Goal: Task Accomplishment & Management: Manage account settings

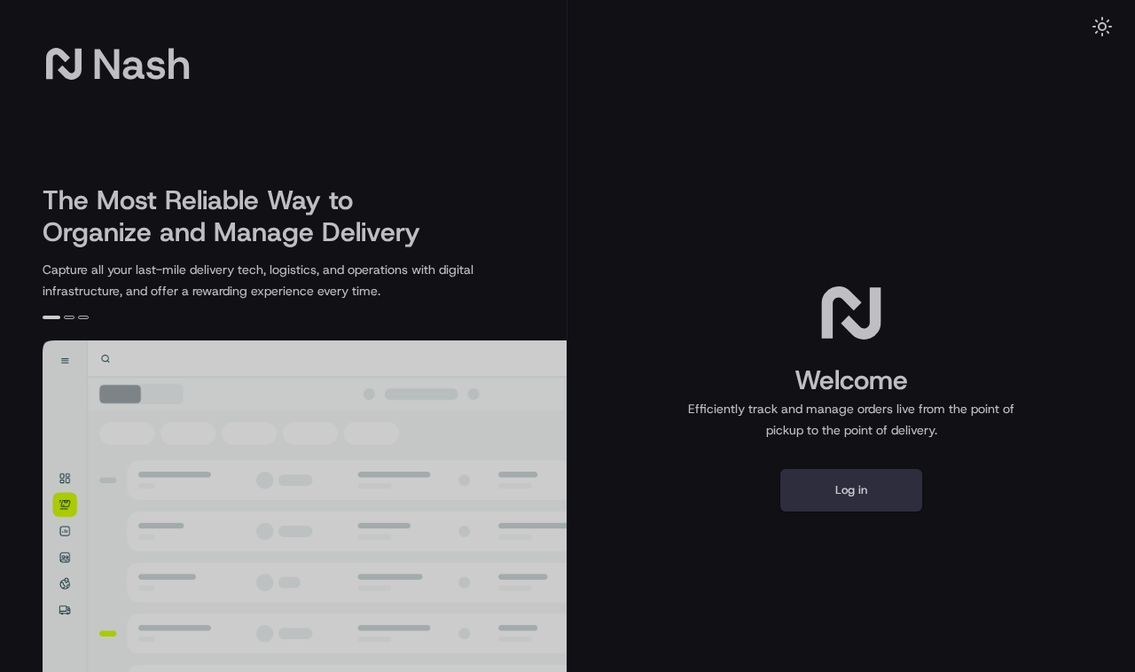
click at [852, 490] on div at bounding box center [567, 336] width 1135 height 672
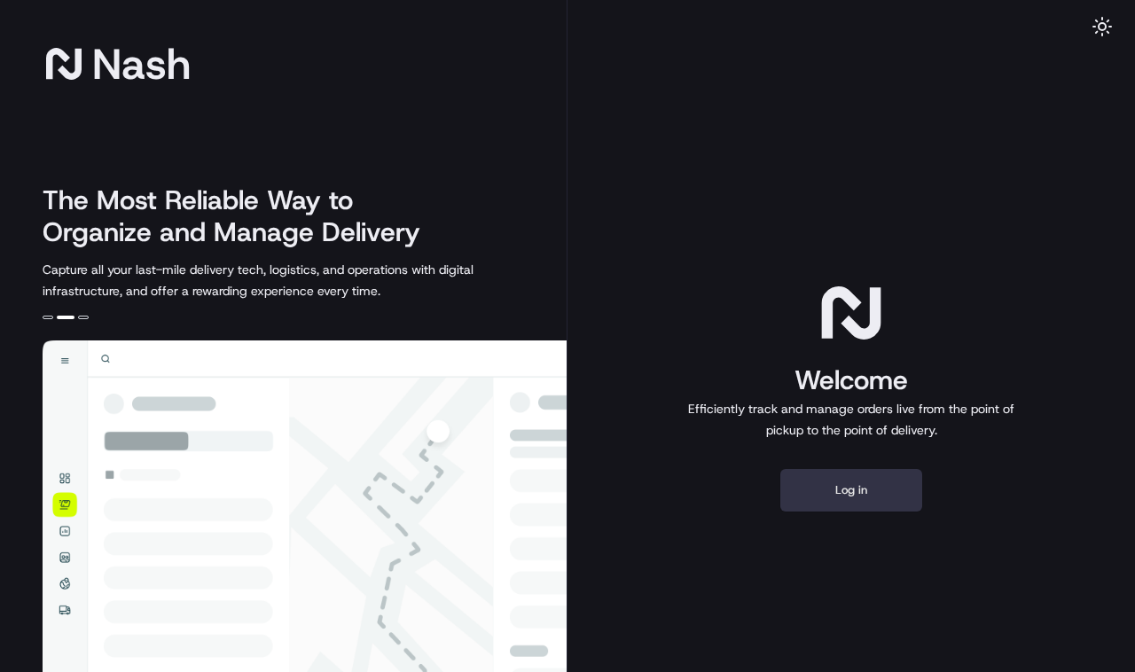
click at [851, 496] on button "Log in" at bounding box center [851, 490] width 142 height 43
